Goal: Task Accomplishment & Management: Complete application form

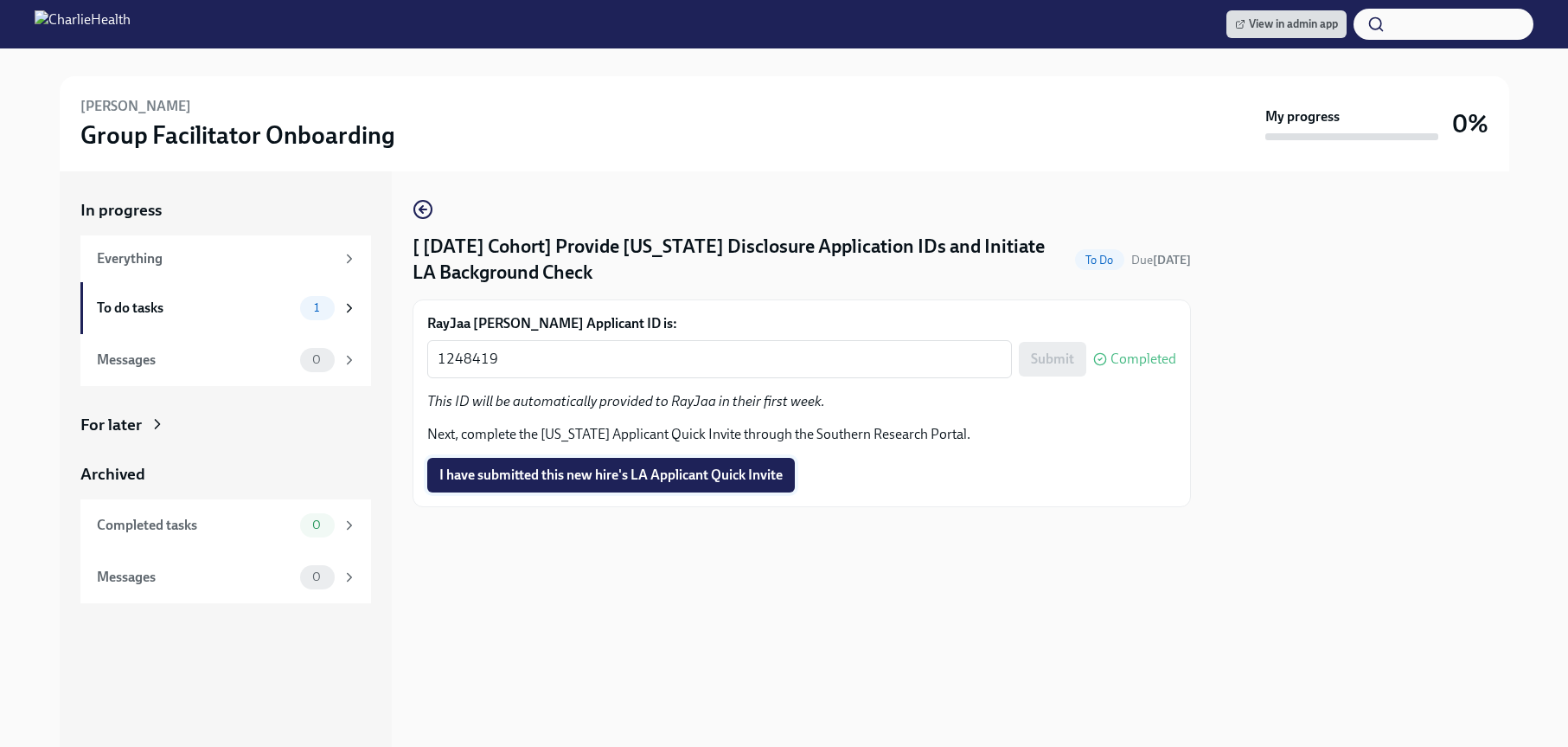
click at [738, 465] on button "I have submitted this new hire's LA Applicant Quick Invite" at bounding box center [611, 475] width 367 height 35
